Goal: Use online tool/utility: Utilize a website feature to perform a specific function

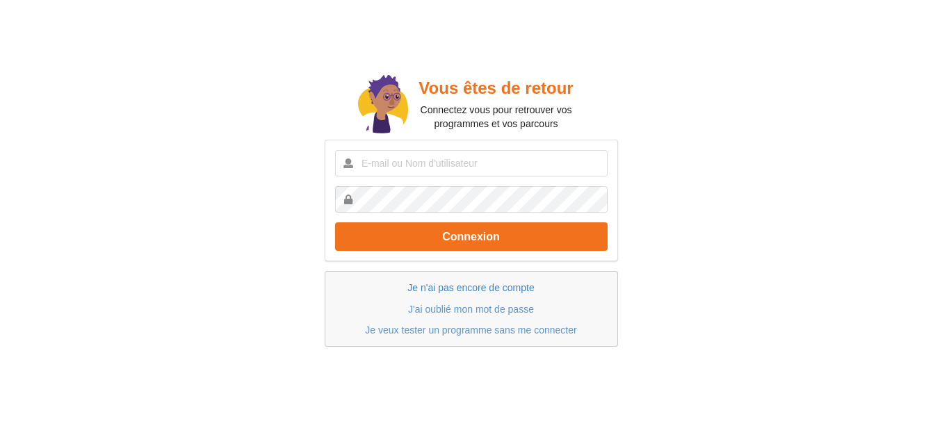
scroll to position [40, 0]
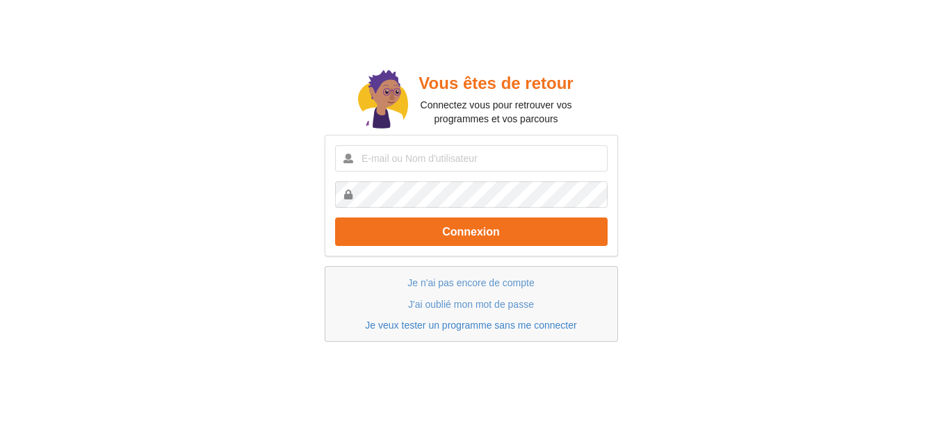
click at [490, 326] on link "Je veux tester un programme sans me connecter" at bounding box center [470, 325] width 211 height 11
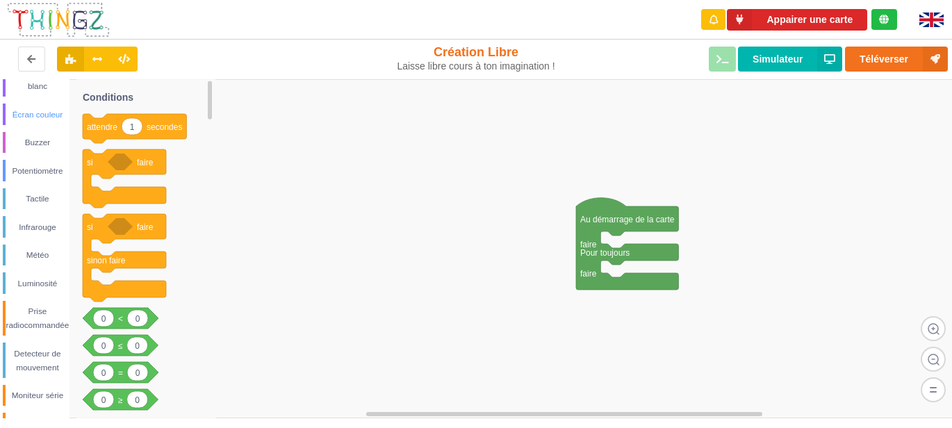
scroll to position [300, 0]
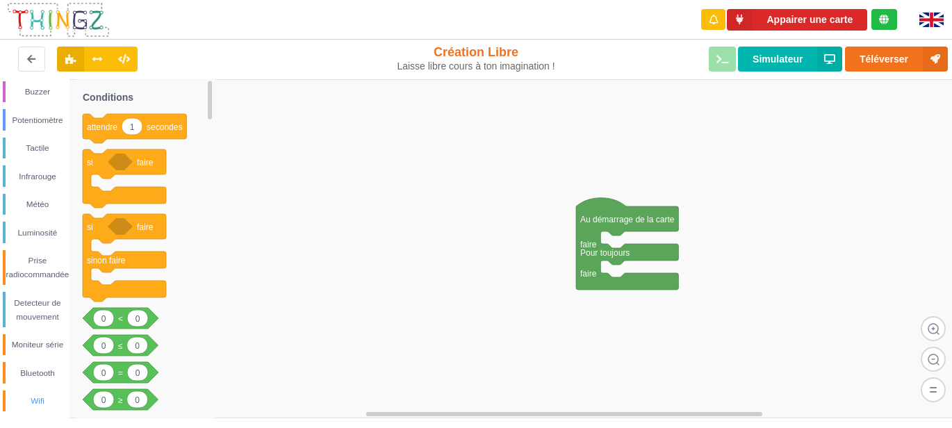
click at [47, 400] on div "Wifi" at bounding box center [38, 401] width 64 height 14
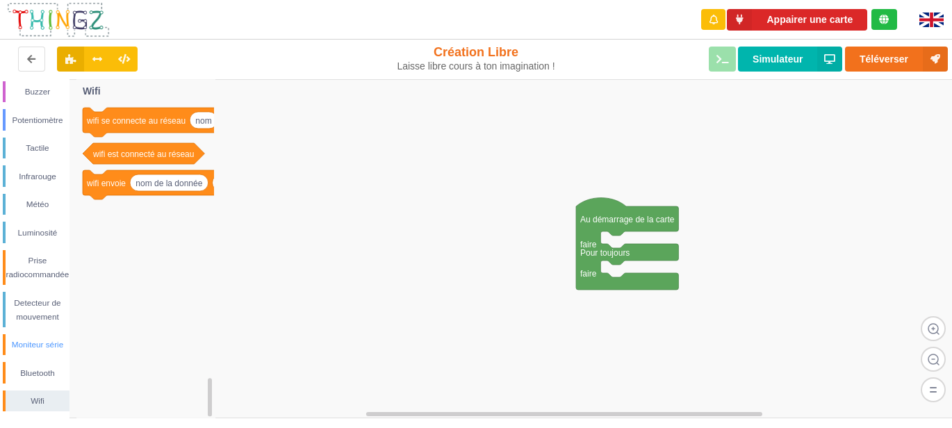
click at [56, 340] on div "Moniteur série" at bounding box center [38, 345] width 64 height 14
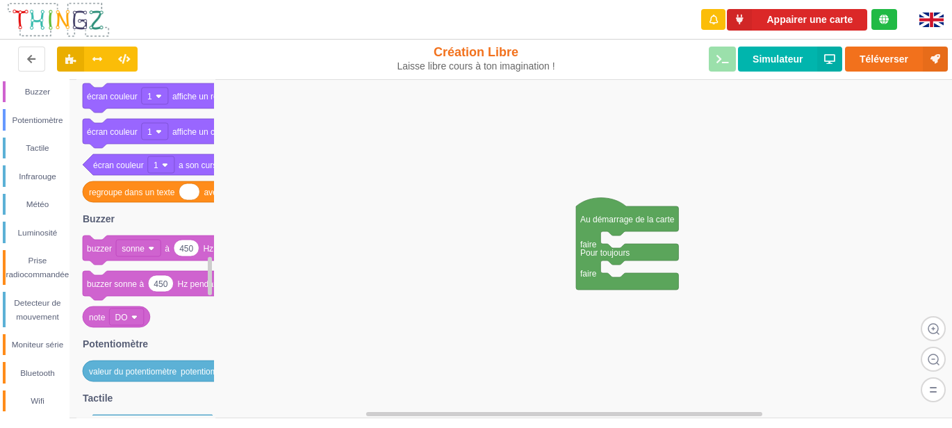
click at [82, 13] on img at bounding box center [58, 19] width 104 height 37
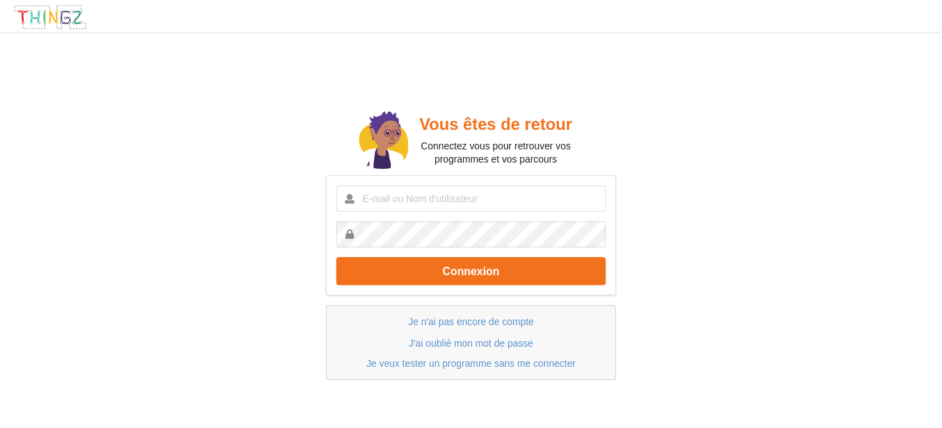
scroll to position [40, 0]
